Goal: Navigation & Orientation: Find specific page/section

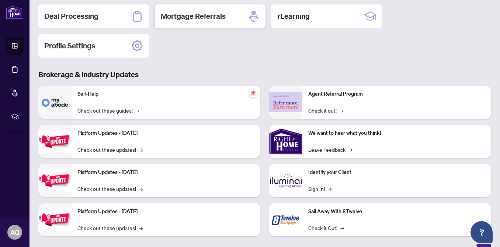
scroll to position [95, 0]
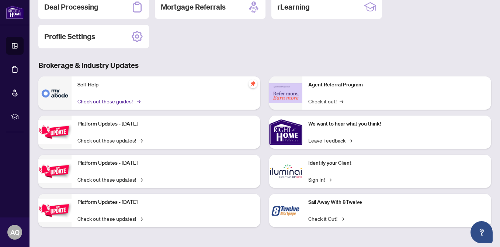
click at [124, 100] on link "Check out these guides! →" at bounding box center [108, 101] width 62 height 8
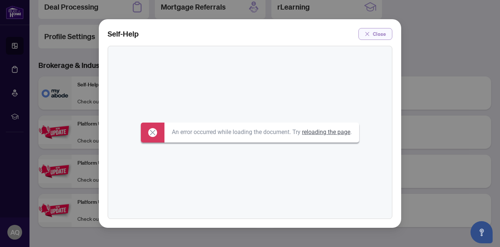
click at [380, 31] on span "Close" at bounding box center [379, 34] width 13 height 12
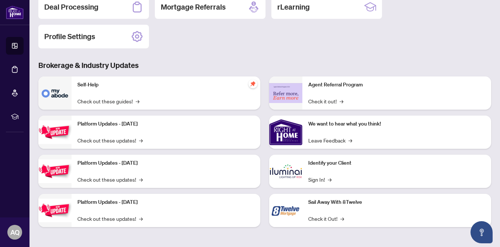
scroll to position [0, 0]
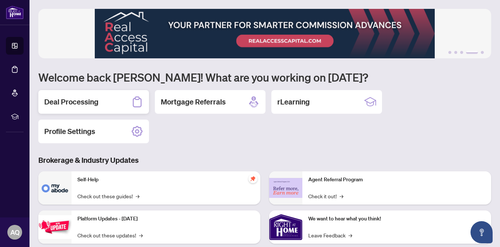
click at [118, 101] on div "Deal Processing" at bounding box center [93, 102] width 111 height 24
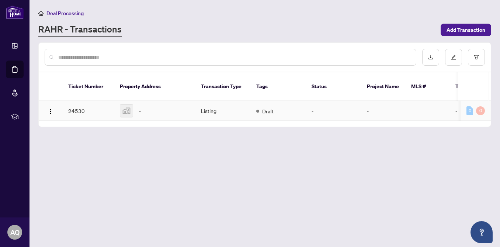
click at [118, 101] on td "-" at bounding box center [154, 111] width 81 height 20
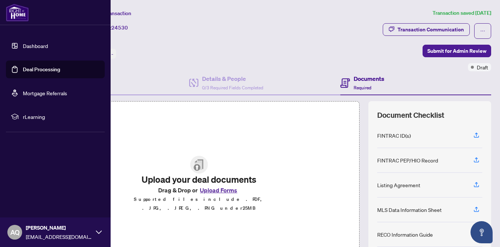
click at [24, 96] on link "Mortgage Referrals" at bounding box center [45, 93] width 44 height 7
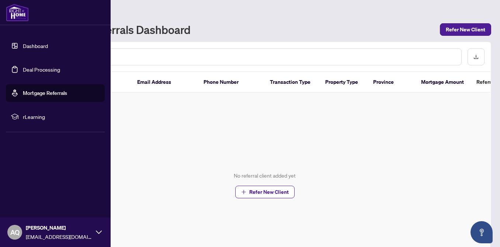
click at [21, 118] on li "rLearning" at bounding box center [55, 117] width 99 height 18
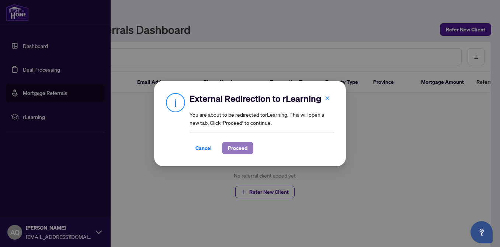
click at [235, 149] on span "Proceed" at bounding box center [238, 148] width 20 height 12
